Goal: Transaction & Acquisition: Purchase product/service

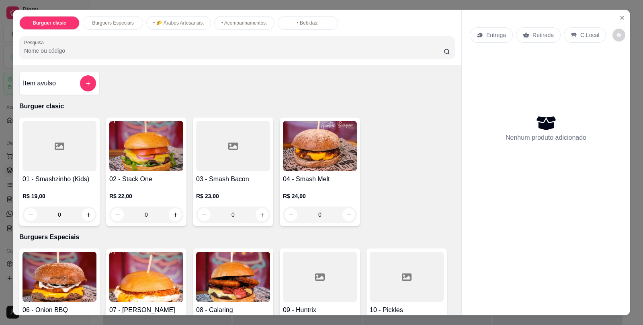
click at [172, 206] on div "0" at bounding box center [146, 214] width 74 height 16
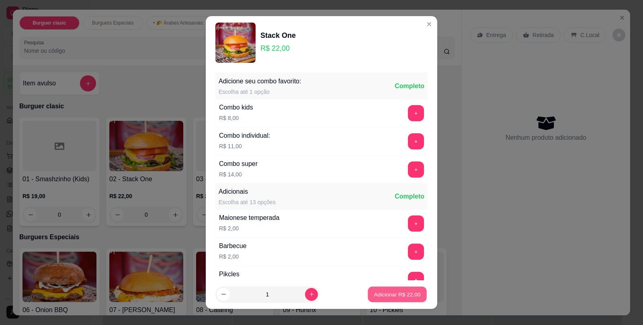
click at [394, 291] on p "Adicionar R$ 22,00" at bounding box center [397, 294] width 47 height 8
type input "1"
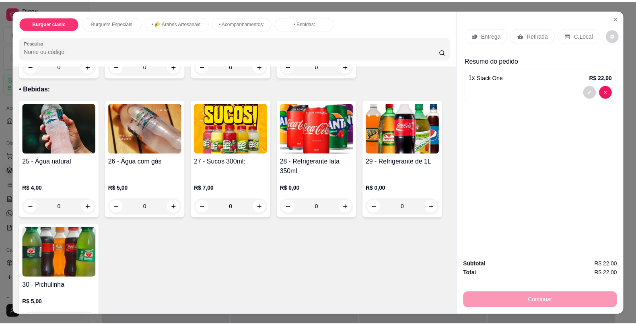
scroll to position [813, 0]
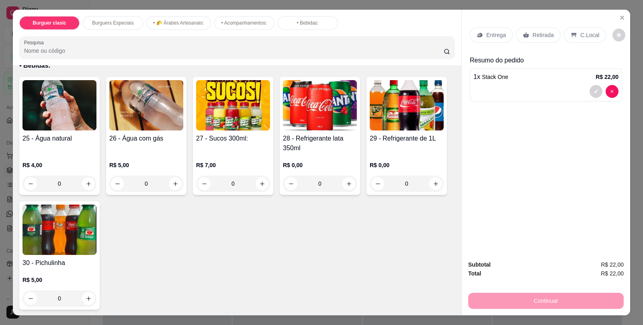
click at [336, 153] on div "R$ 0,00 0" at bounding box center [320, 172] width 74 height 39
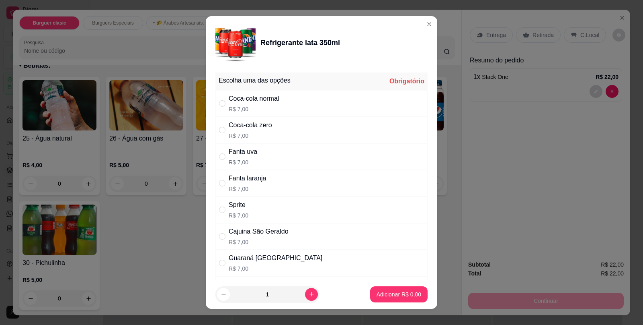
click at [294, 117] on div "Coca-cola zero R$ 7,00" at bounding box center [322, 130] width 212 height 27
radio input "true"
click at [399, 300] on button "Adicionar R$ 7,00" at bounding box center [399, 294] width 56 height 16
type input "1"
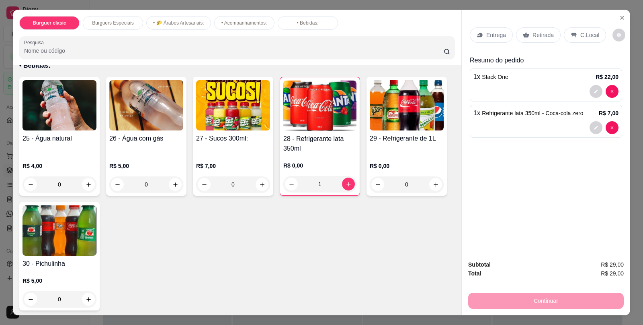
click at [587, 31] on p "C.Local" at bounding box center [590, 35] width 19 height 8
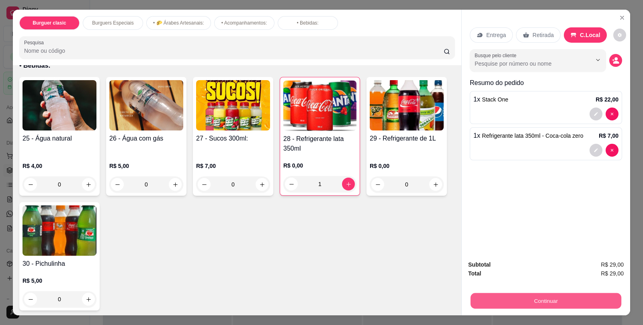
click at [514, 304] on button "Continuar" at bounding box center [546, 300] width 151 height 16
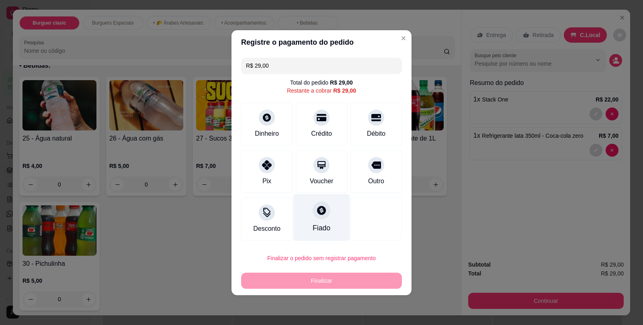
click at [328, 207] on div "Fiado" at bounding box center [322, 216] width 57 height 47
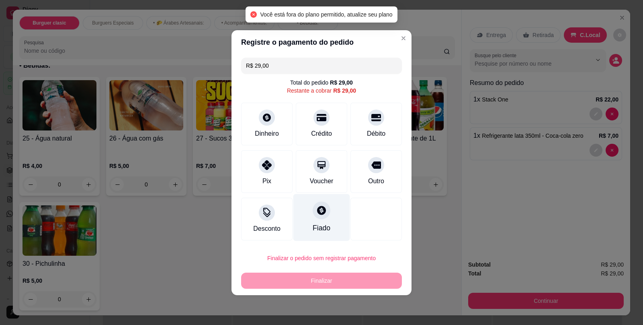
click at [323, 234] on div "Fiado" at bounding box center [322, 216] width 57 height 47
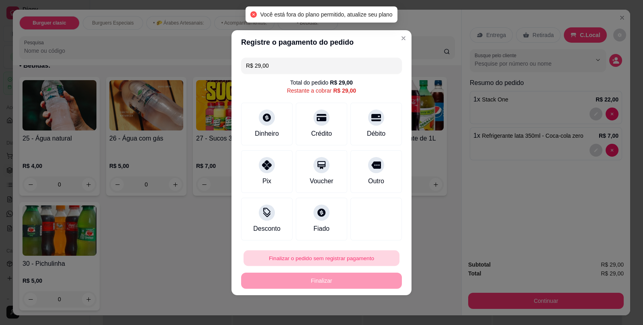
click at [333, 261] on button "Finalizar o pedido sem registrar pagamento" at bounding box center [322, 258] width 156 height 16
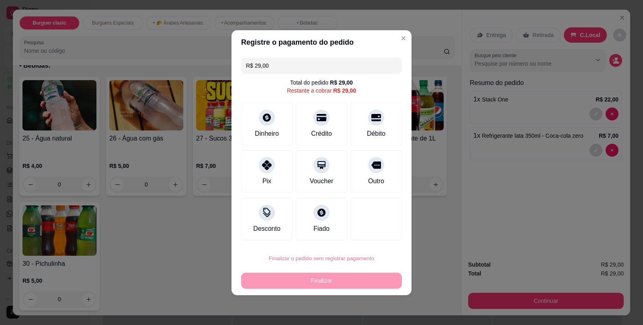
click at [373, 234] on button "Confirmar" at bounding box center [368, 234] width 29 height 12
type input "0"
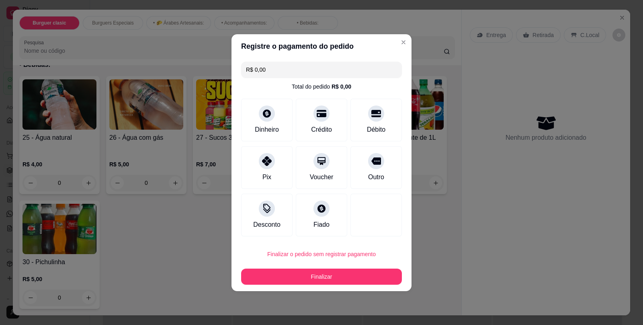
type input "R$ 0,00"
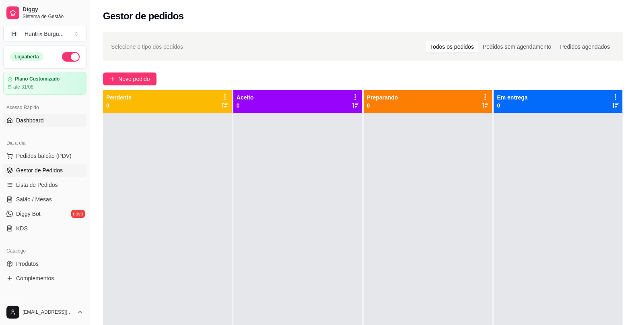
click at [49, 114] on link "Dashboard" at bounding box center [44, 120] width 83 height 13
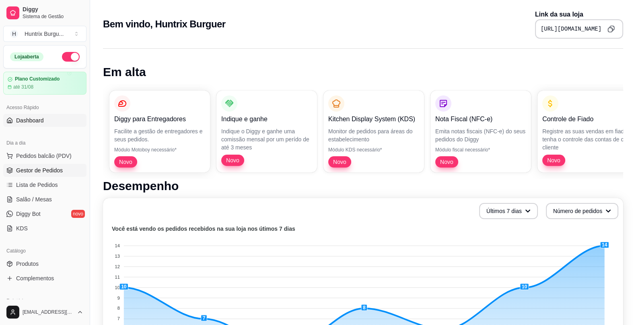
click at [42, 164] on link "Gestor de Pedidos" at bounding box center [44, 170] width 83 height 13
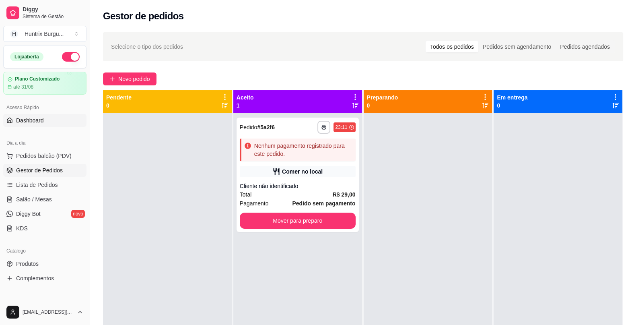
click at [17, 125] on link "Dashboard" at bounding box center [44, 120] width 83 height 13
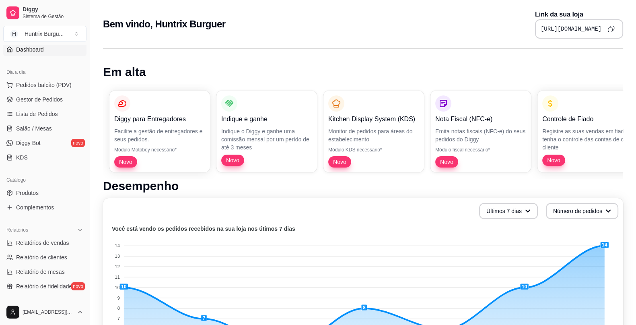
scroll to position [80, 0]
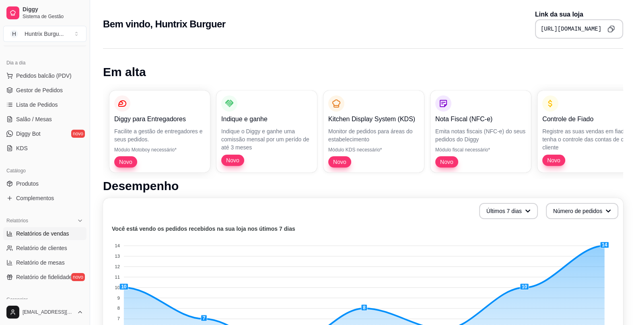
click at [60, 229] on span "Relatórios de vendas" at bounding box center [42, 233] width 53 height 8
select select "ALL"
select select "0"
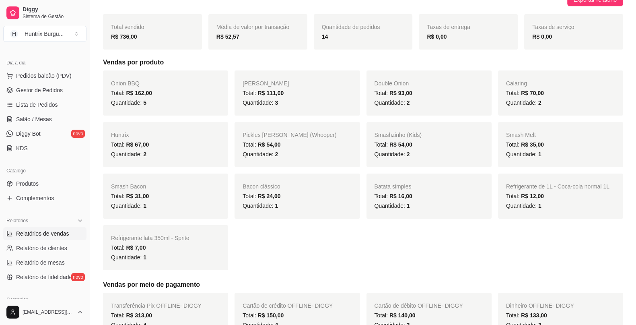
scroll to position [99, 0]
